Goal: Task Accomplishment & Management: Use online tool/utility

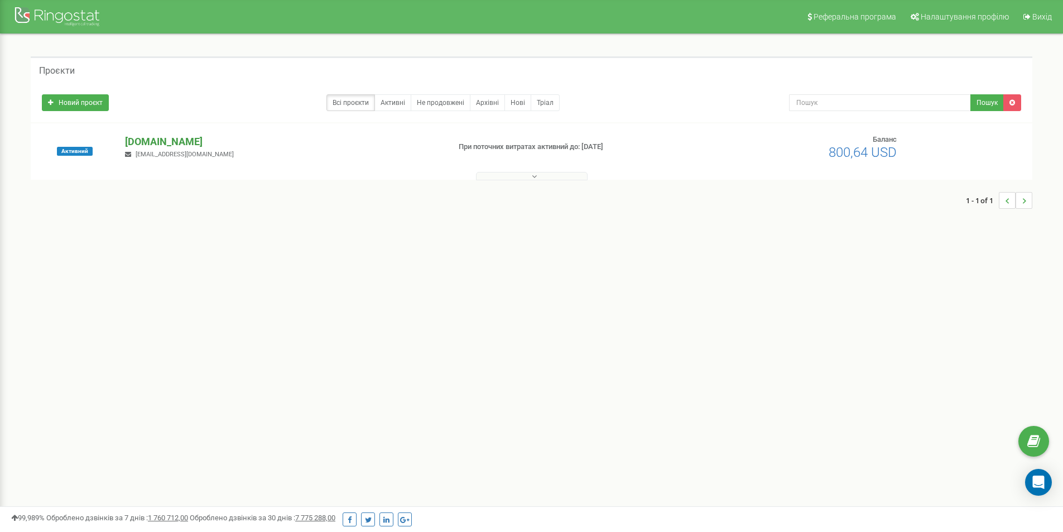
click at [146, 139] on p "[DOMAIN_NAME]" at bounding box center [282, 141] width 315 height 15
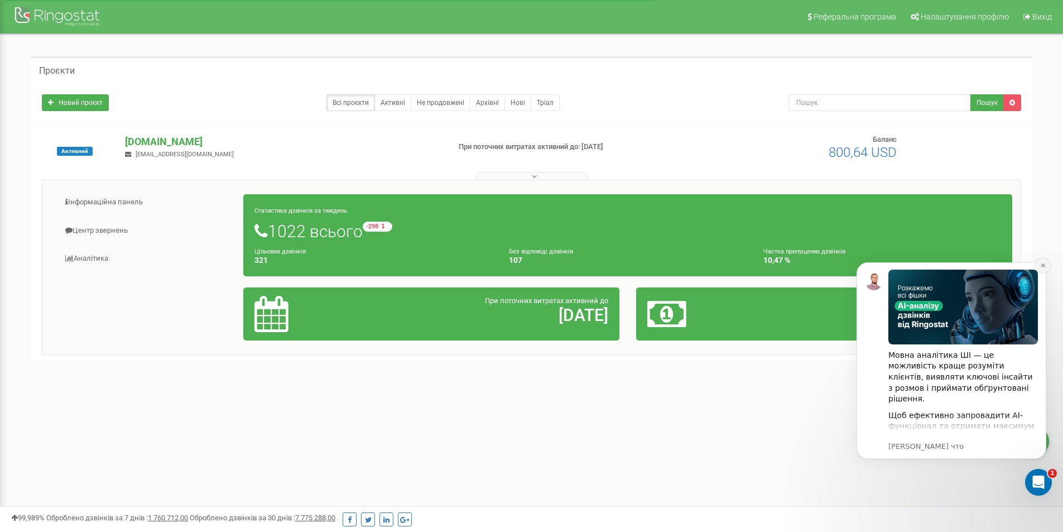
click at [1044, 266] on icon "Dismiss notification" at bounding box center [1043, 265] width 4 height 4
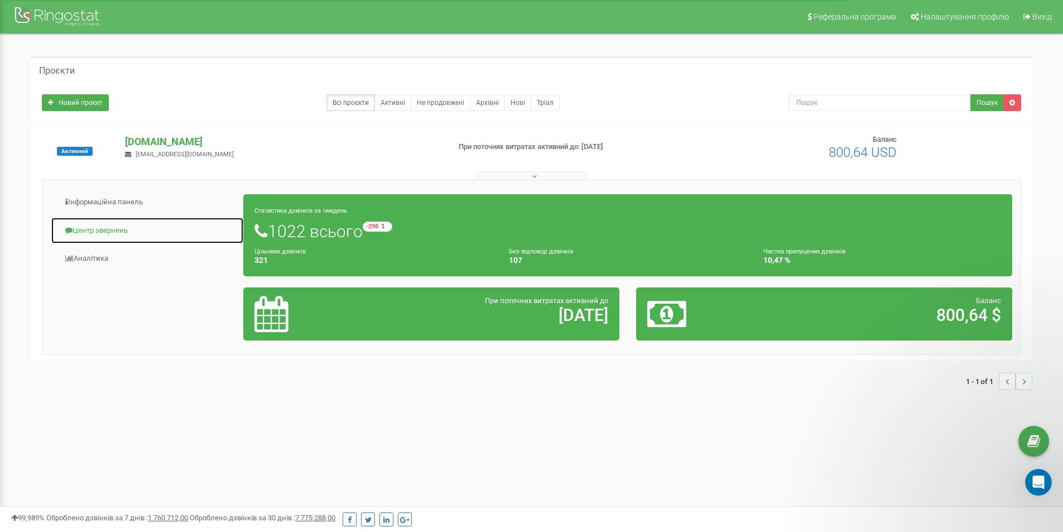
click at [104, 228] on link "Центр звернень" at bounding box center [147, 230] width 193 height 27
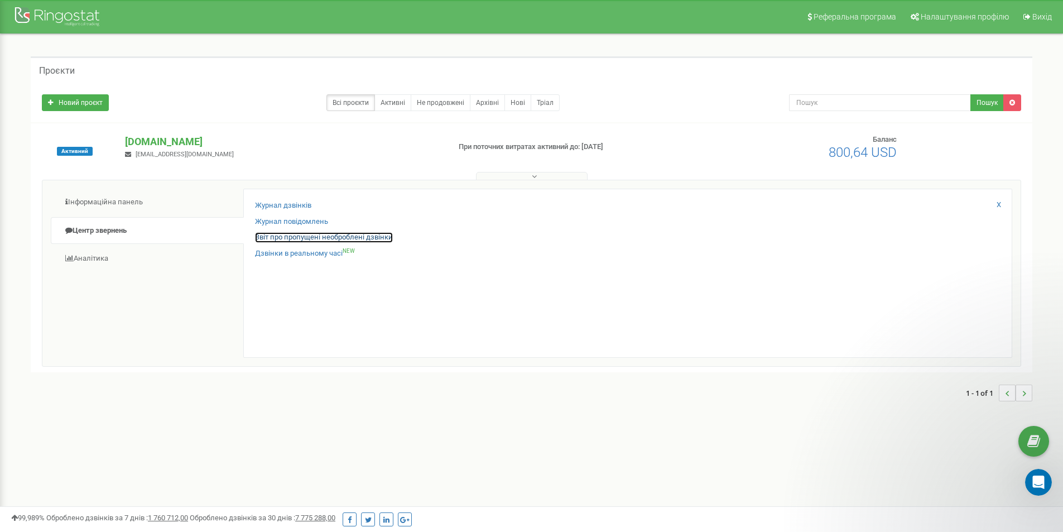
click at [345, 237] on link "Звіт про пропущені необроблені дзвінки" at bounding box center [324, 237] width 138 height 11
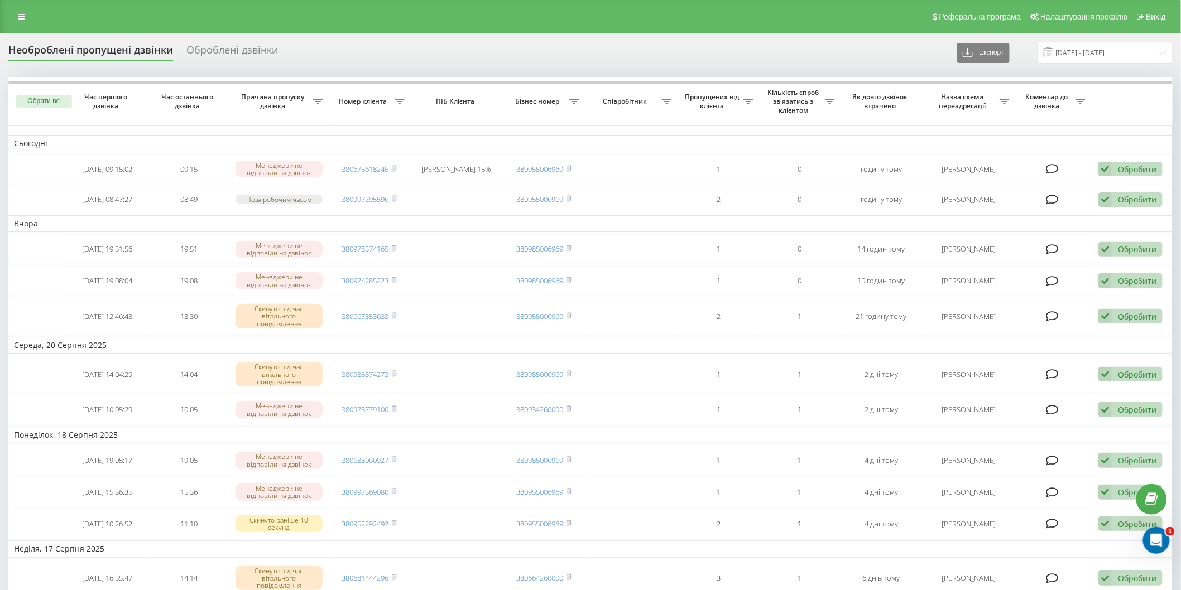
click at [564, 42] on div "Необроблені пропущені дзвінки Оброблені дзвінки Експорт .csv .xlsx 22.07.2025 -…" at bounding box center [590, 53] width 1164 height 22
click at [461, 46] on div "Необроблені пропущені дзвінки Оброблені дзвінки Експорт .csv .xlsx 22.07.2025 -…" at bounding box center [590, 53] width 1164 height 22
click at [464, 52] on div "Необроблені пропущені дзвінки Оброблені дзвінки Експорт .csv .xlsx 22.07.2025 -…" at bounding box center [590, 53] width 1164 height 22
click at [1128, 51] on input "22.07.2025 - 22.08.2025" at bounding box center [1104, 53] width 135 height 22
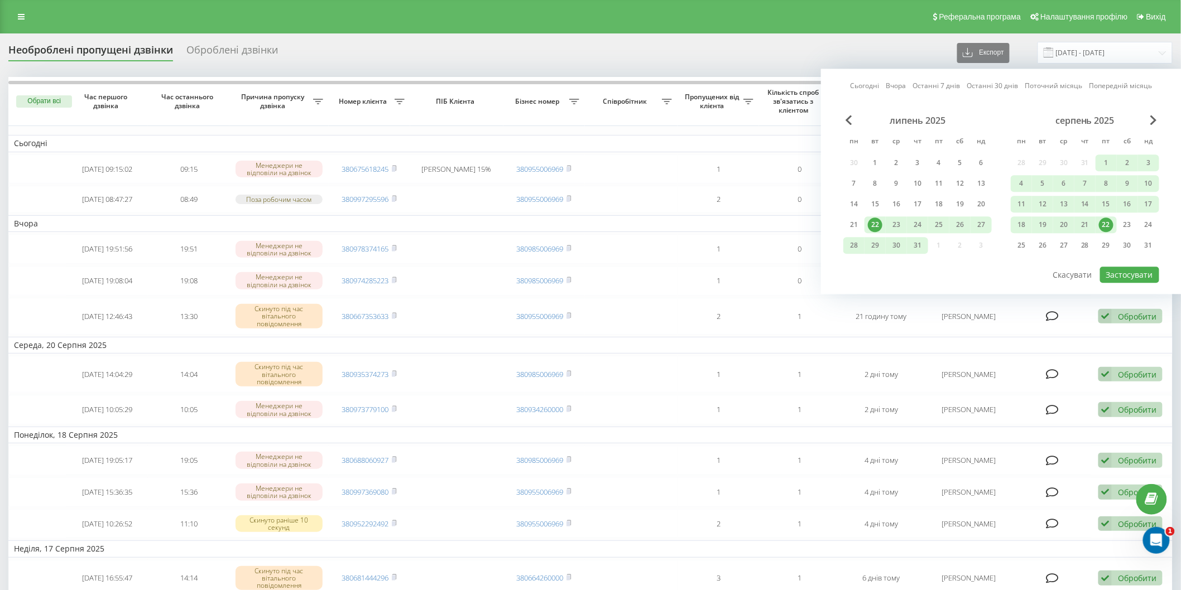
click at [1106, 224] on div "22" at bounding box center [1106, 225] width 15 height 15
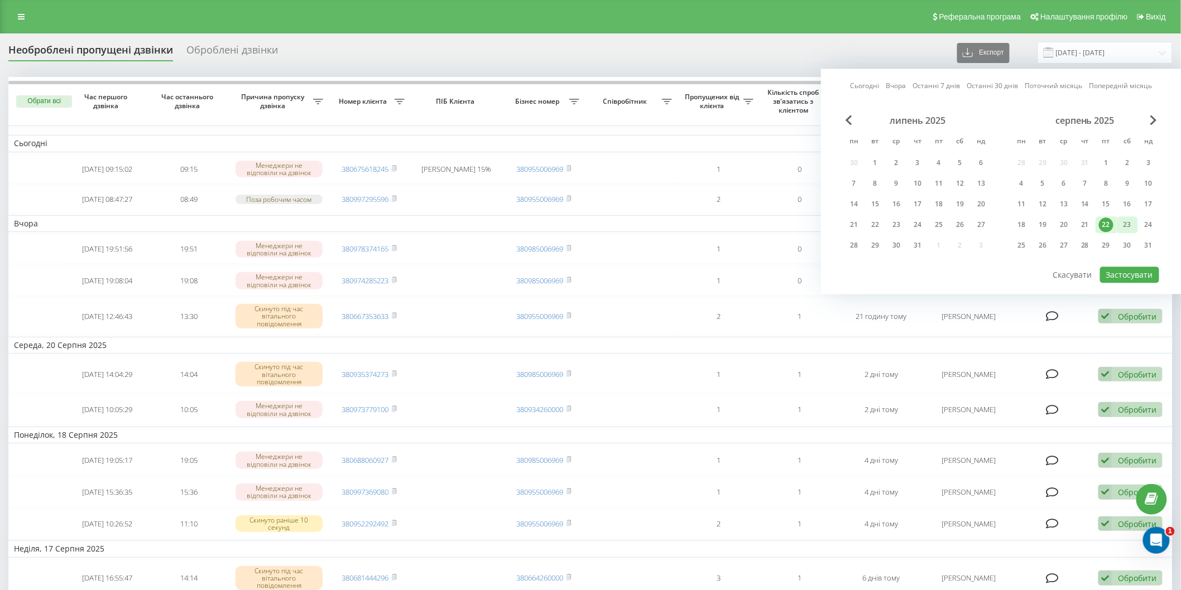
click at [1127, 222] on div "23" at bounding box center [1127, 225] width 15 height 15
click at [1136, 276] on button "Застосувати" at bounding box center [1129, 275] width 59 height 16
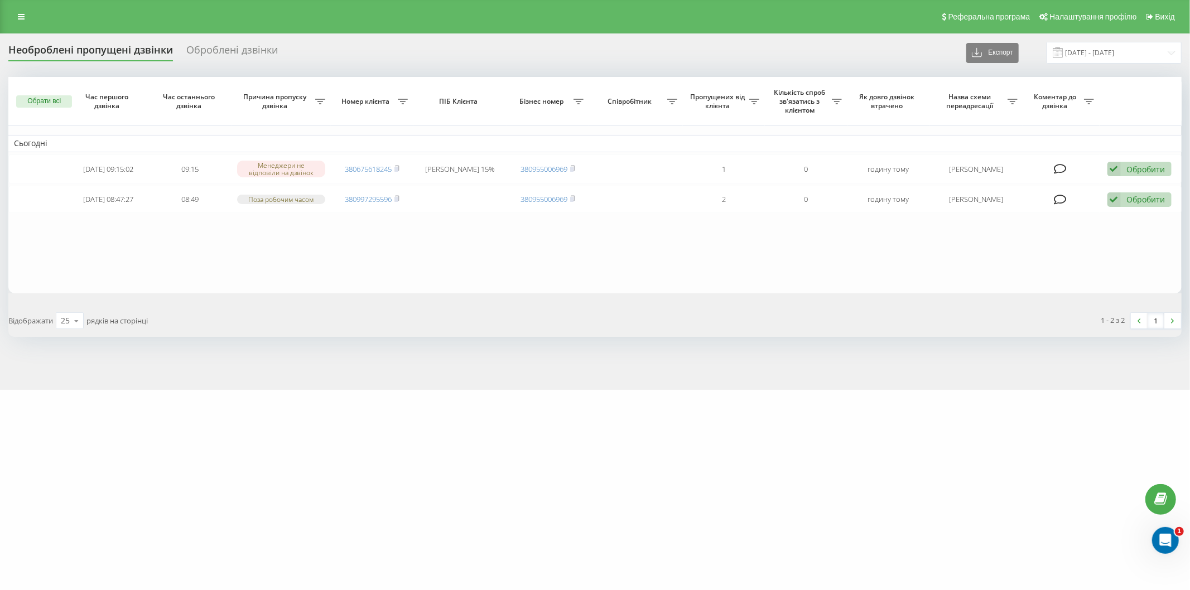
drag, startPoint x: 259, startPoint y: 1, endPoint x: 533, endPoint y: 0, distance: 274.0
click at [576, 21] on div "Реферальна програма Налаштування профілю Вихід" at bounding box center [595, 16] width 1190 height 33
click at [355, 263] on table "Сьогодні 2025-08-22 09:15:02 09:15 Менеджери не відповіли на дзвінок 3806756182…" at bounding box center [595, 185] width 1174 height 217
click at [466, 242] on table "Сьогодні 2025-08-22 09:15:02 09:15 Менеджери не відповіли на дзвінок 3806756182…" at bounding box center [595, 185] width 1174 height 217
click at [474, 238] on table "Сьогодні 2025-08-22 09:15:02 09:15 Менеджери не відповіли на дзвінок 3806756182…" at bounding box center [595, 185] width 1174 height 217
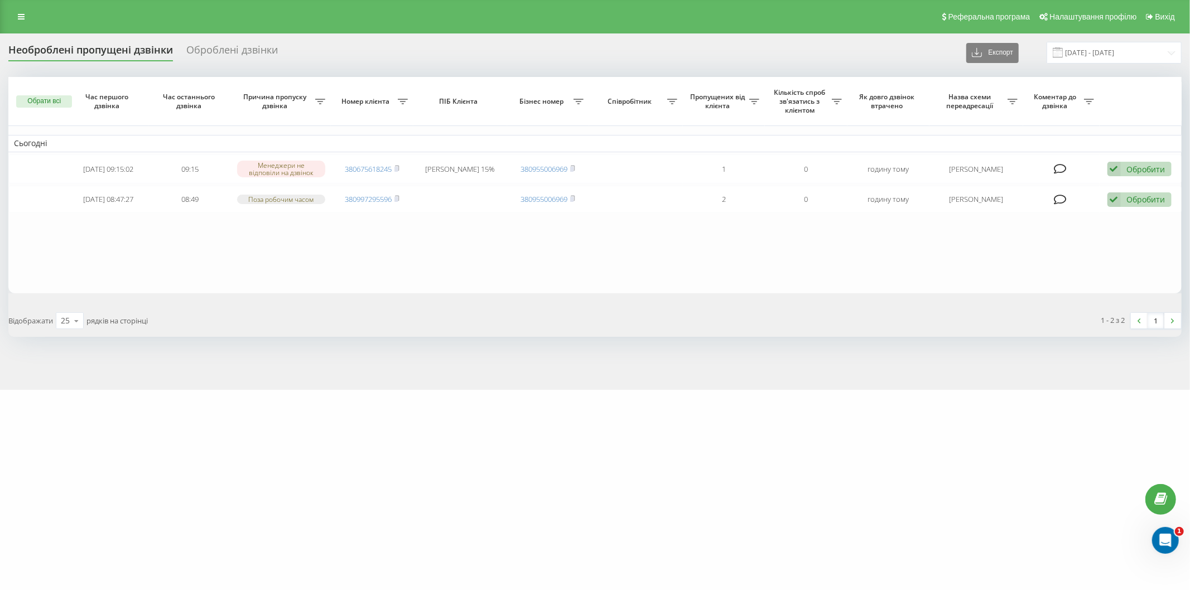
click at [566, 59] on div "Необроблені пропущені дзвінки Оброблені дзвінки Експорт .csv .xlsx 22.08.2025 -…" at bounding box center [595, 53] width 1174 height 22
click at [617, 60] on div "Необроблені пропущені дзвінки Оброблені дзвінки Експорт .csv .xlsx 22.08.2025 -…" at bounding box center [595, 53] width 1174 height 22
click at [610, 54] on div "Необроблені пропущені дзвінки Оброблені дзвінки Експорт .csv .xlsx 22.08.2025 -…" at bounding box center [595, 53] width 1174 height 22
click at [615, 51] on div "Необроблені пропущені дзвінки Оброблені дзвінки Експорт .csv .xlsx 22.08.2025 -…" at bounding box center [595, 53] width 1174 height 22
click at [565, 57] on div "Необроблені пропущені дзвінки Оброблені дзвінки Експорт .csv .xlsx 22.08.2025 -…" at bounding box center [595, 53] width 1174 height 22
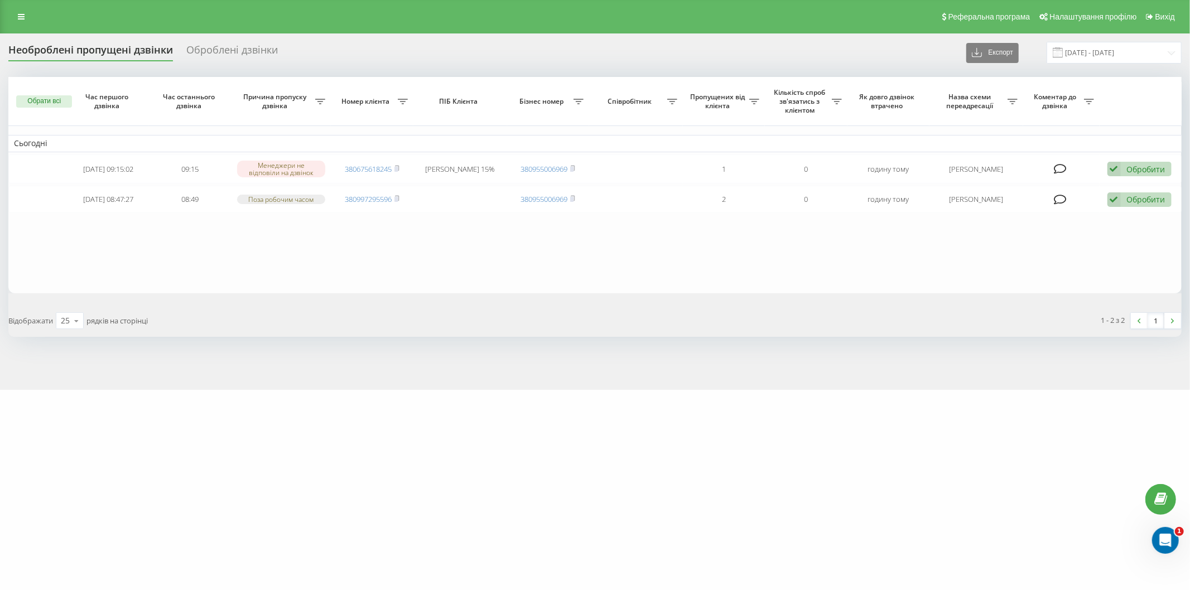
click at [385, 267] on table "Сьогодні 2025-08-22 09:15:02 09:15 Менеджери не відповіли на дзвінок 3806756182…" at bounding box center [595, 185] width 1174 height 217
click at [684, 49] on div "Необроблені пропущені дзвінки Оброблені дзвінки Експорт .csv .xlsx 22.08.2025 -…" at bounding box center [595, 53] width 1174 height 22
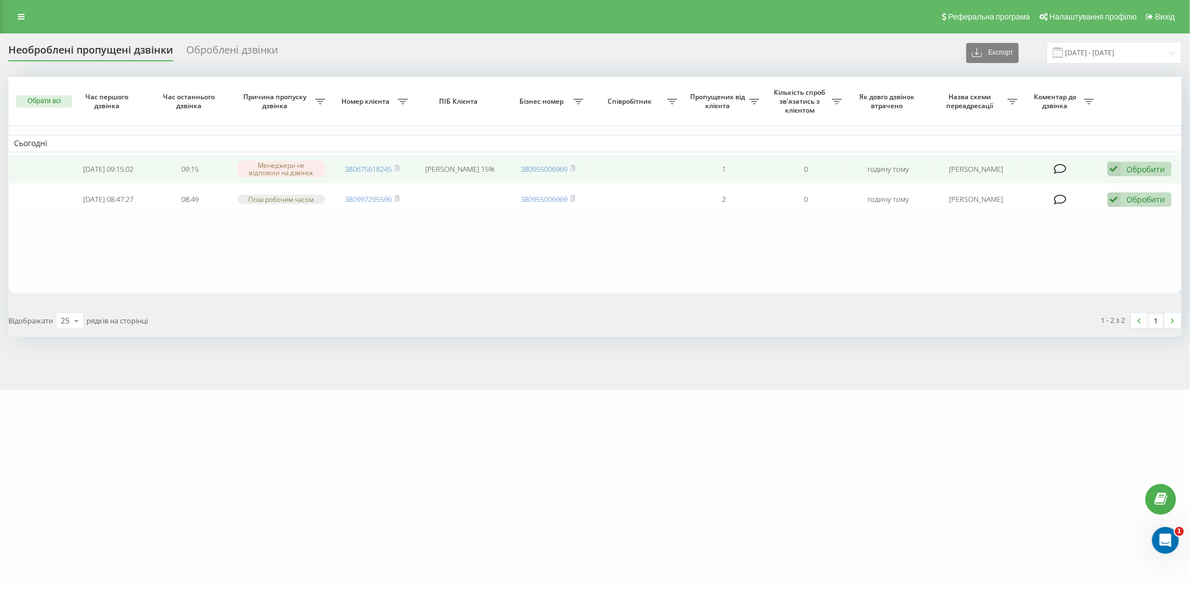
click at [1148, 170] on div "Обробити" at bounding box center [1146, 169] width 39 height 11
click at [1107, 209] on span "Зв'язався з клієнтом за допомогою іншого каналу" at bounding box center [1067, 206] width 191 height 11
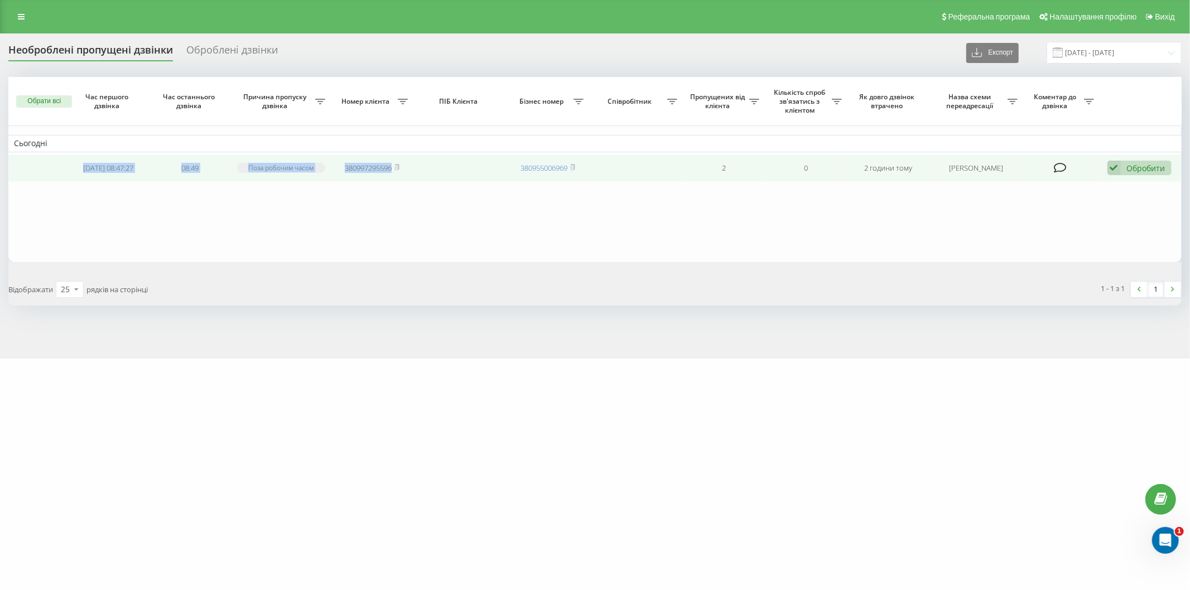
drag, startPoint x: 57, startPoint y: 165, endPoint x: 461, endPoint y: 171, distance: 403.5
click at [461, 171] on tr "2025-08-22 08:47:27 08:49 Поза робочим часом 380997295596 380955006969 2 0 2 го…" at bounding box center [595, 168] width 1174 height 27
copy tr "2025-08-22 08:47:27 08:49 Поза робочим часом 380997295596"
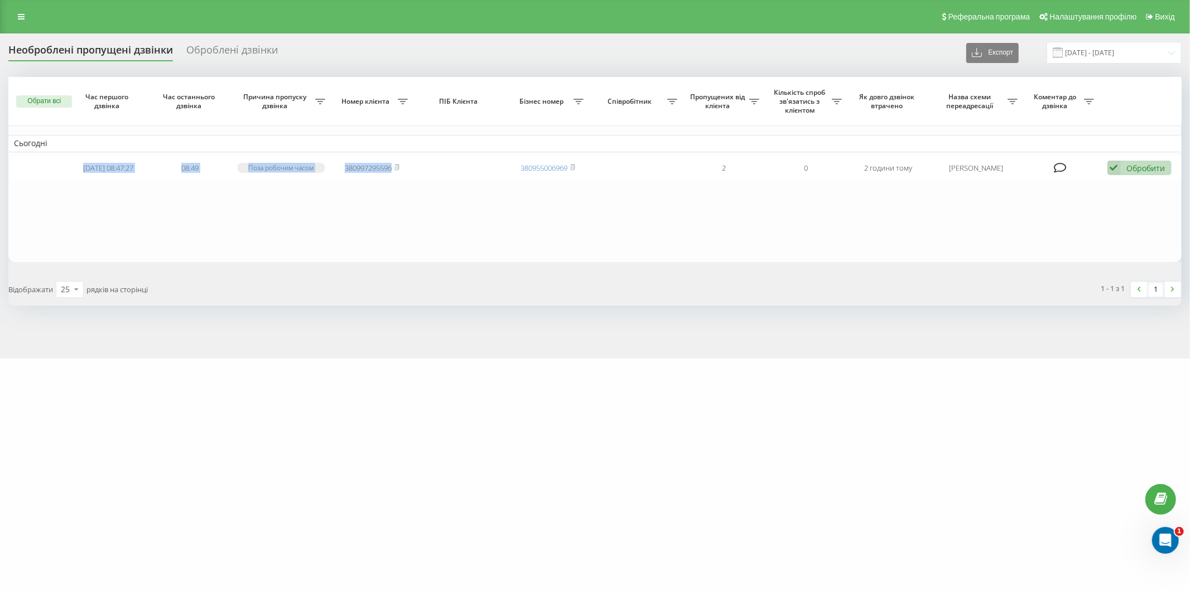
click at [193, 215] on table "Сьогодні 2025-08-22 08:47:27 08:49 Поза робочим часом 380997295596 380955006969…" at bounding box center [595, 169] width 1174 height 185
click at [1133, 50] on input "22.08.2025 - 23.08.2025" at bounding box center [1114, 53] width 135 height 22
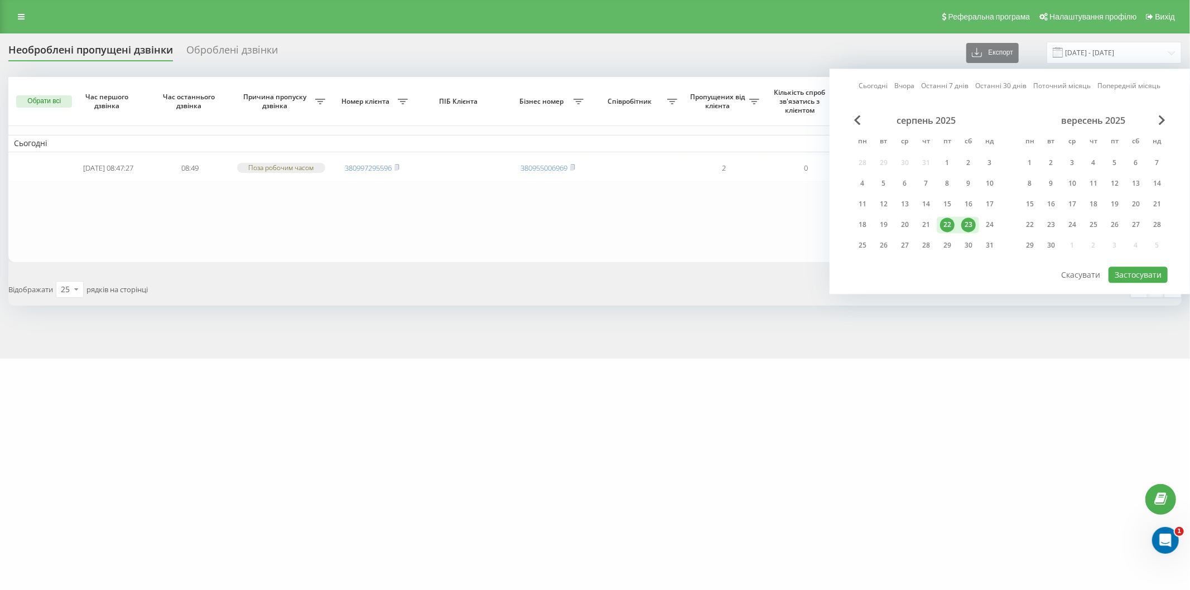
click at [946, 227] on div "22" at bounding box center [947, 225] width 15 height 15
click at [926, 224] on div "21" at bounding box center [926, 225] width 15 height 15
click at [1141, 274] on button "Застосувати" at bounding box center [1138, 275] width 59 height 16
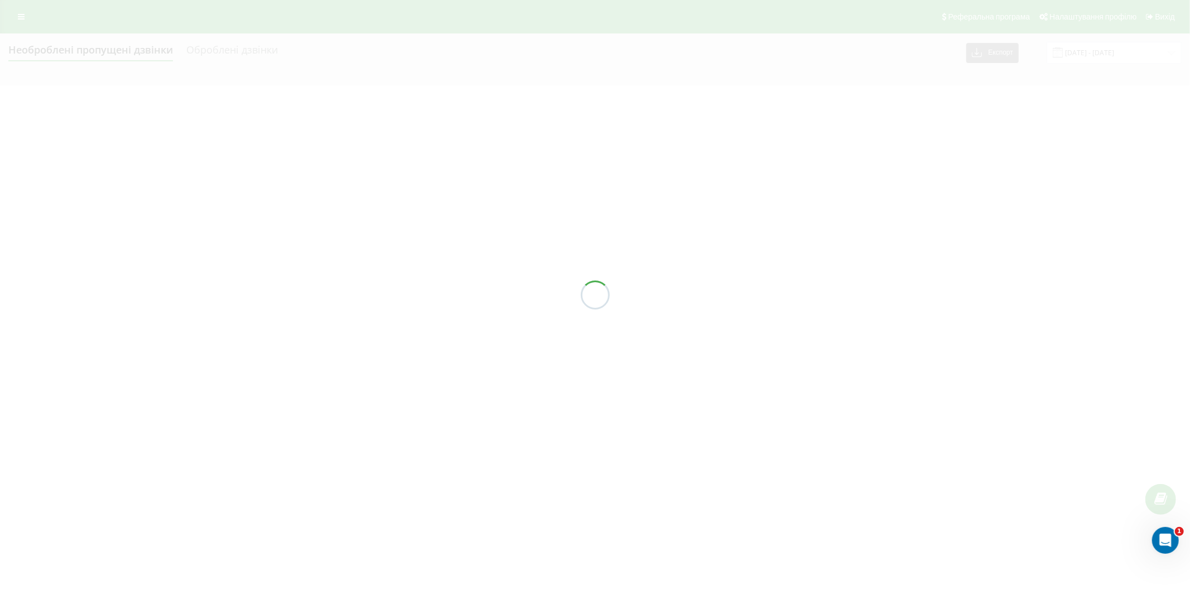
type input "21.08.2025 - 22.08.2025"
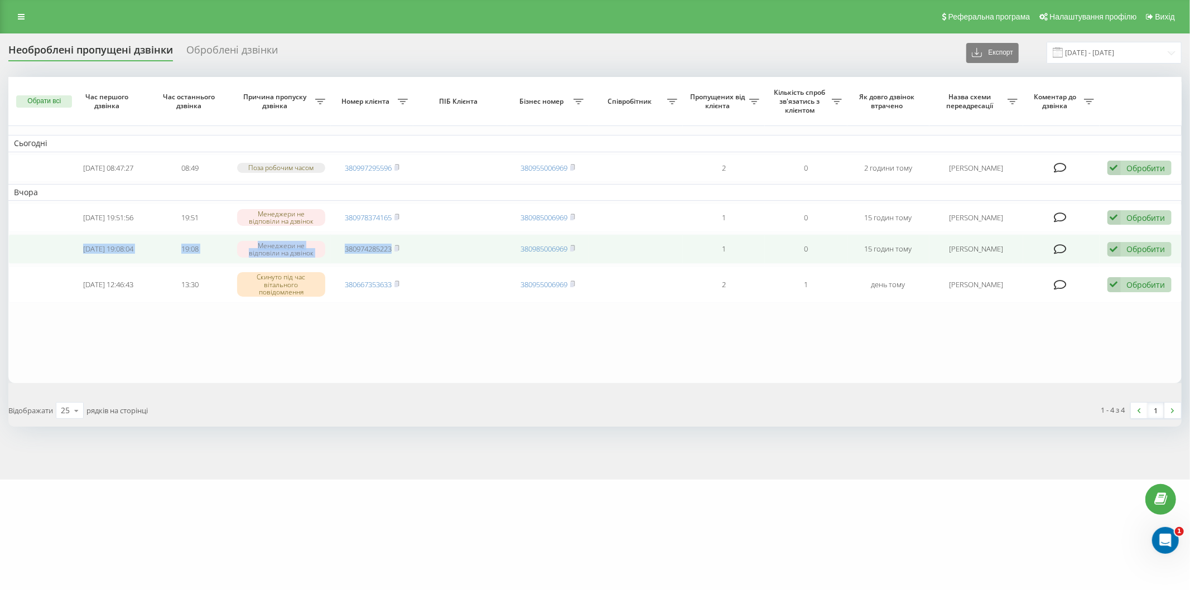
drag, startPoint x: 70, startPoint y: 244, endPoint x: 431, endPoint y: 249, distance: 361.1
click at [431, 249] on tr "2025-08-21 19:08:04 19:08 Менеджери не відповіли на дзвінок 380974285223 380985…" at bounding box center [595, 249] width 1174 height 30
copy tr "2025-08-21 19:08:04 19:08 Менеджери не відповіли на дзвінок 380974285223"
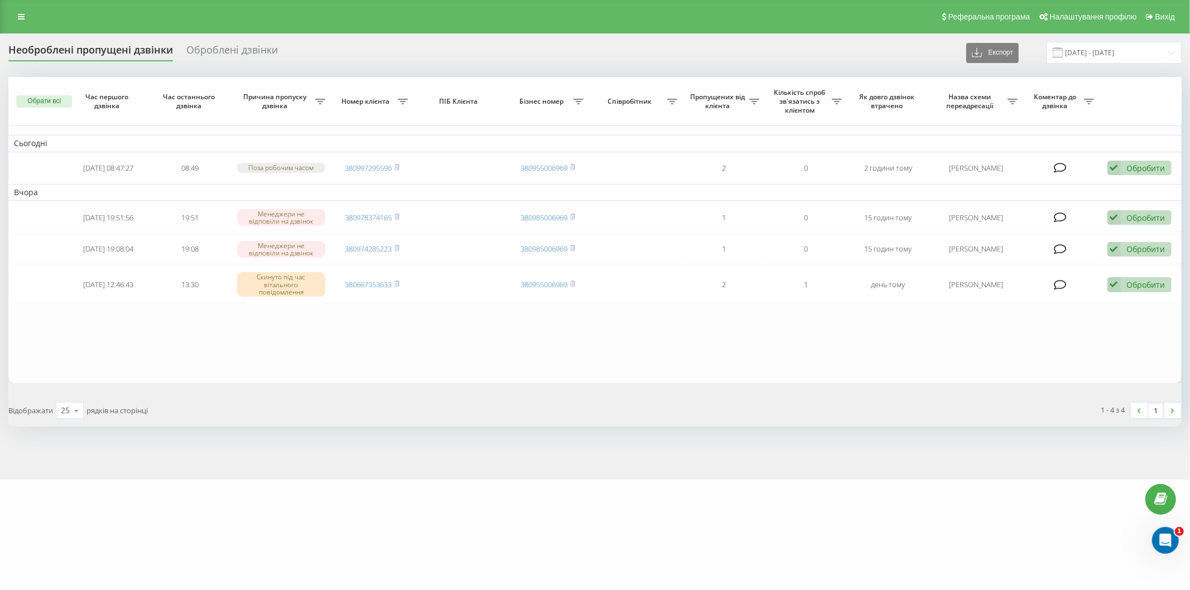
click at [184, 344] on table "Сьогодні 2025-08-22 08:47:27 08:49 Поза робочим часом 380997295596 380955006969…" at bounding box center [595, 230] width 1174 height 306
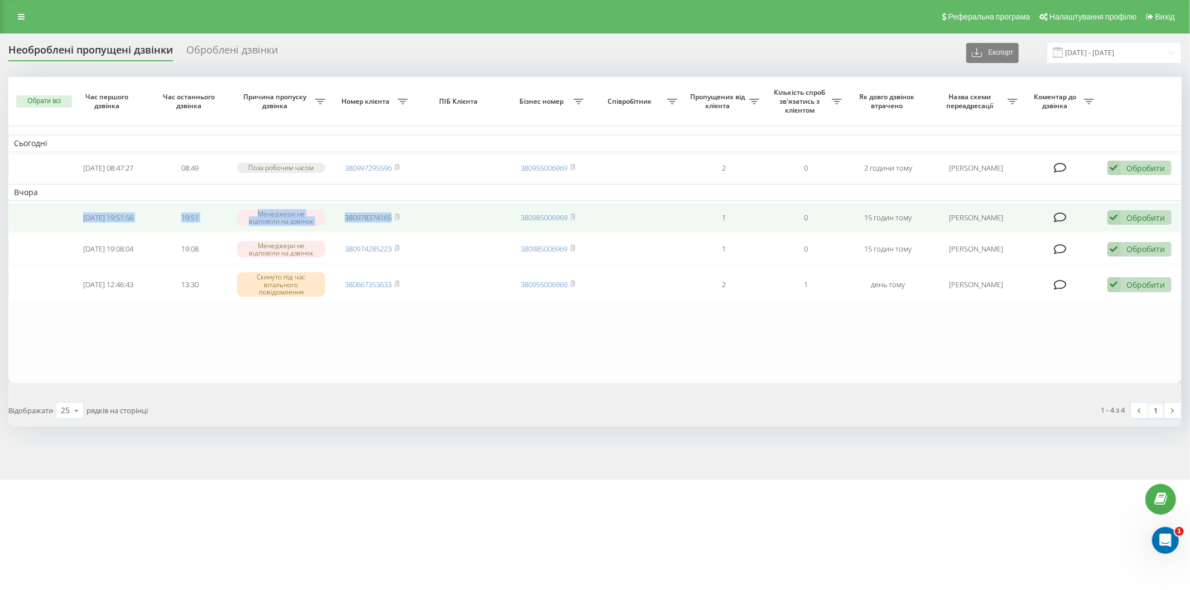
drag, startPoint x: 68, startPoint y: 210, endPoint x: 314, endPoint y: 215, distance: 246.7
click at [467, 212] on tr "2025-08-21 19:51:56 19:51 Менеджери не відповіли на дзвінок 380978374165 380985…" at bounding box center [595, 218] width 1174 height 30
copy tr "2025-08-21 19:51:56 19:51 Менеджери не відповіли на дзвінок 380978374165"
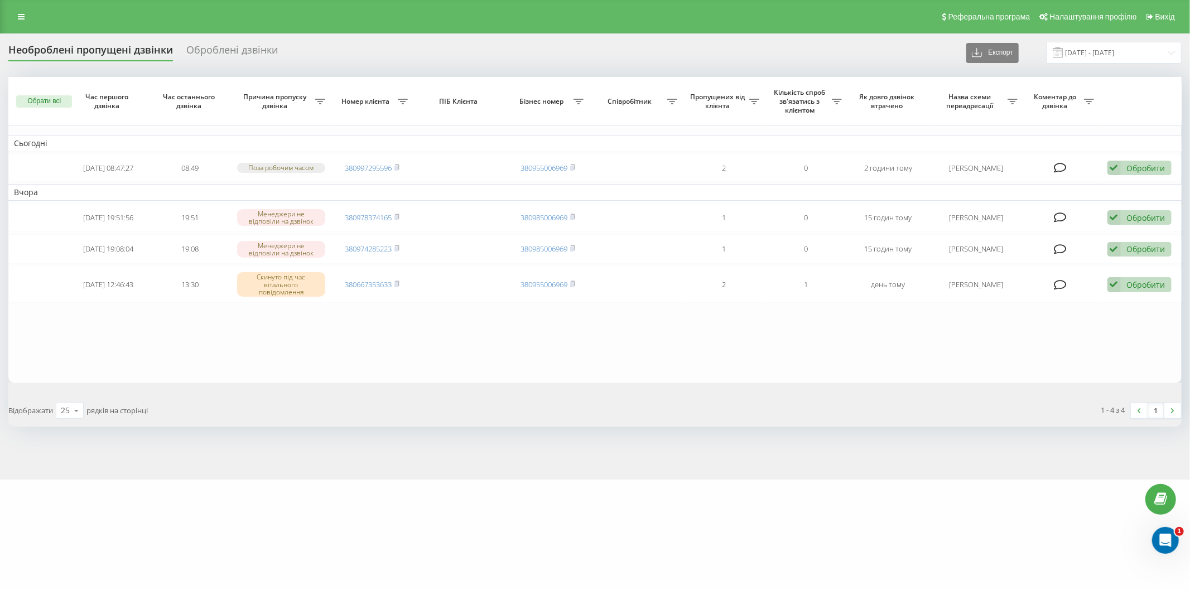
click at [185, 330] on table "Сьогодні 2025-08-22 08:47:27 08:49 Поза робочим часом 380997295596 380955006969…" at bounding box center [595, 230] width 1174 height 306
